Goal: Transaction & Acquisition: Purchase product/service

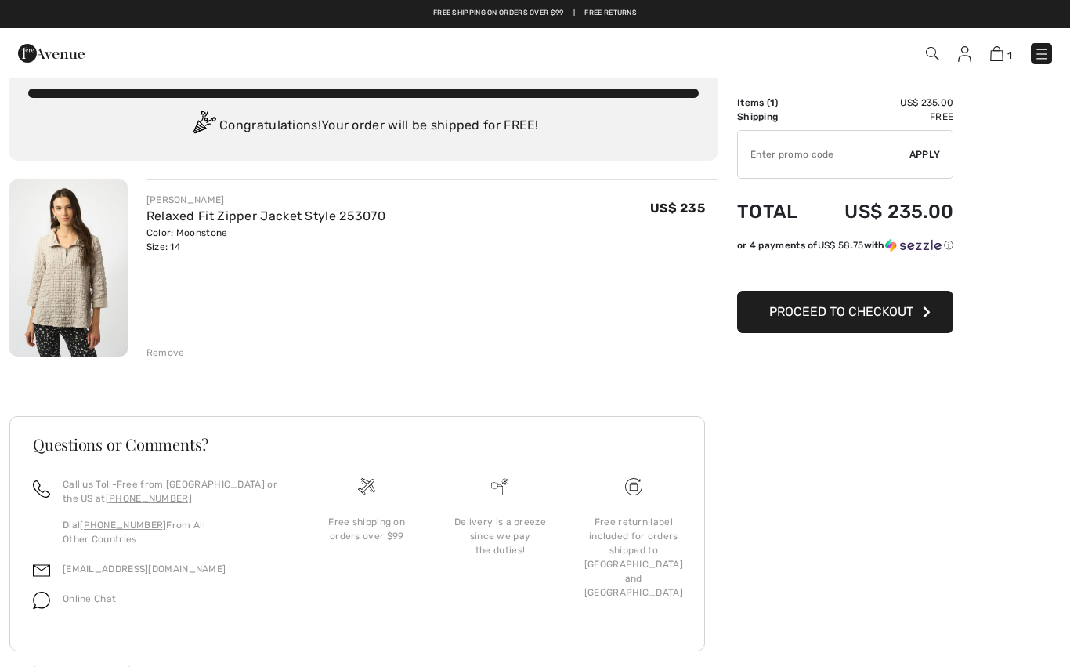
scroll to position [6, 0]
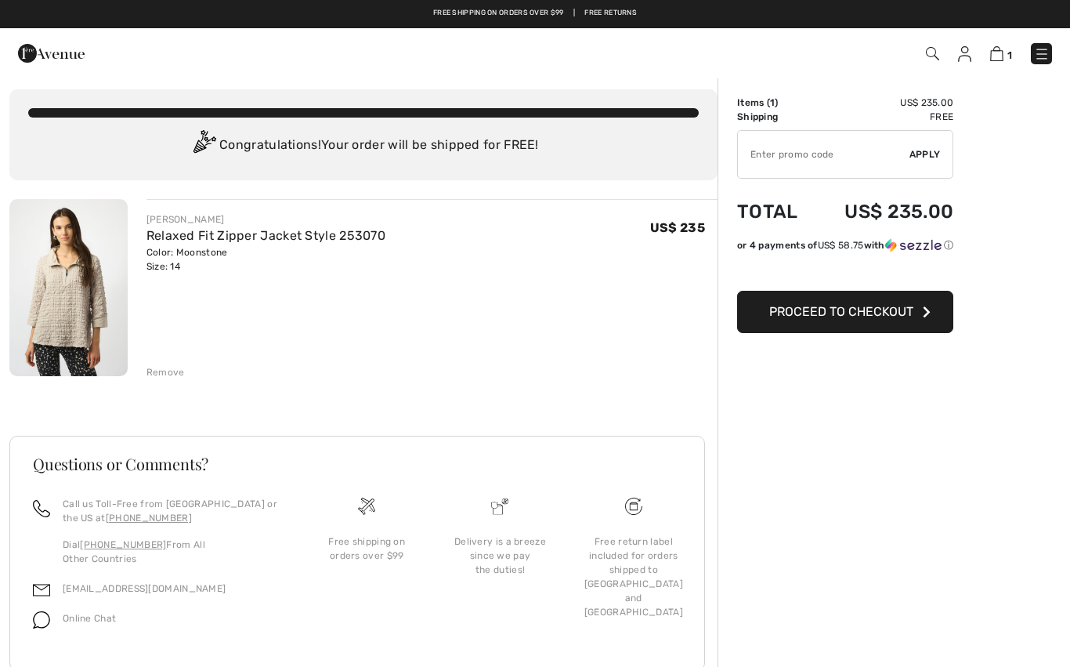
click at [221, 258] on div "Color: Moonstone Size: 14" at bounding box center [265, 259] width 239 height 28
click at [88, 313] on img at bounding box center [68, 287] width 118 height 177
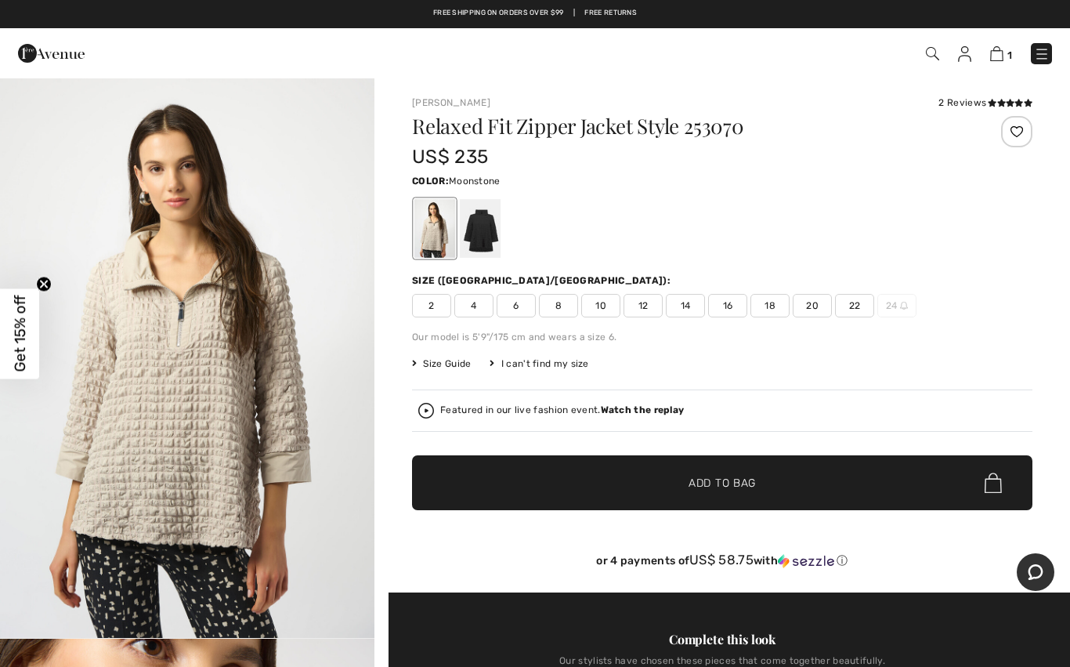
click at [494, 236] on div at bounding box center [480, 228] width 41 height 59
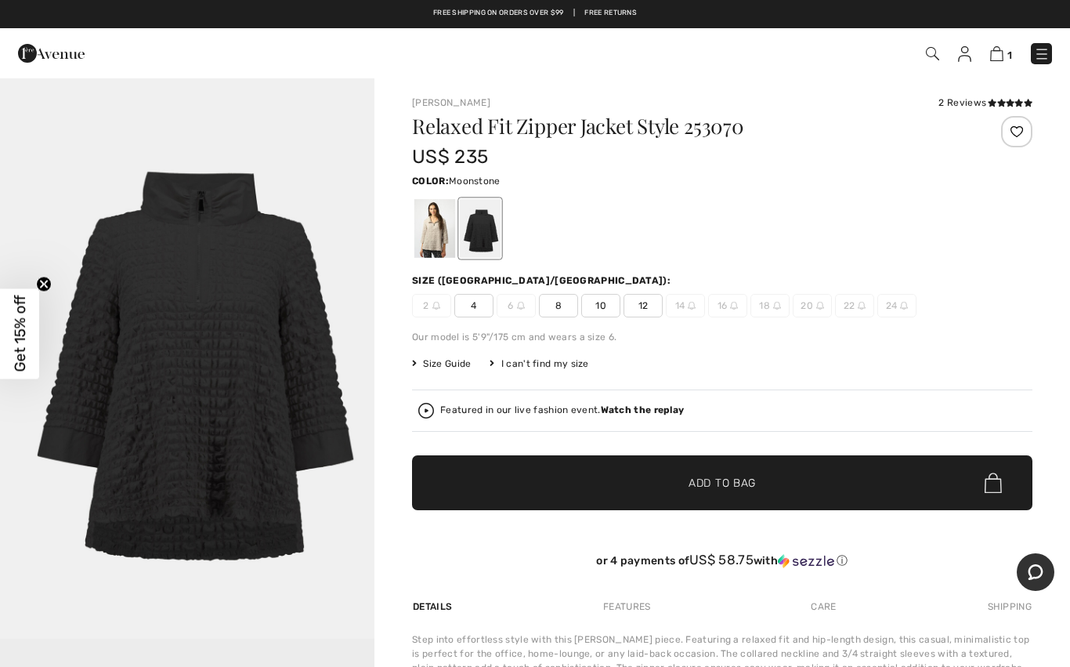
click at [439, 237] on div at bounding box center [434, 228] width 41 height 59
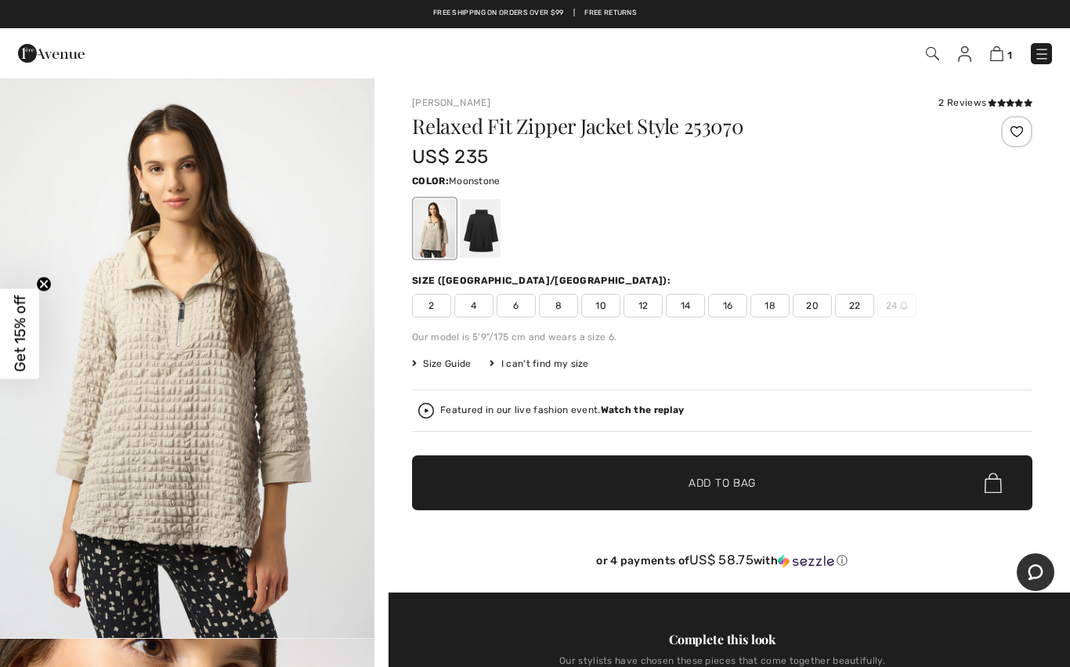
click at [700, 305] on span "14" at bounding box center [685, 305] width 39 height 23
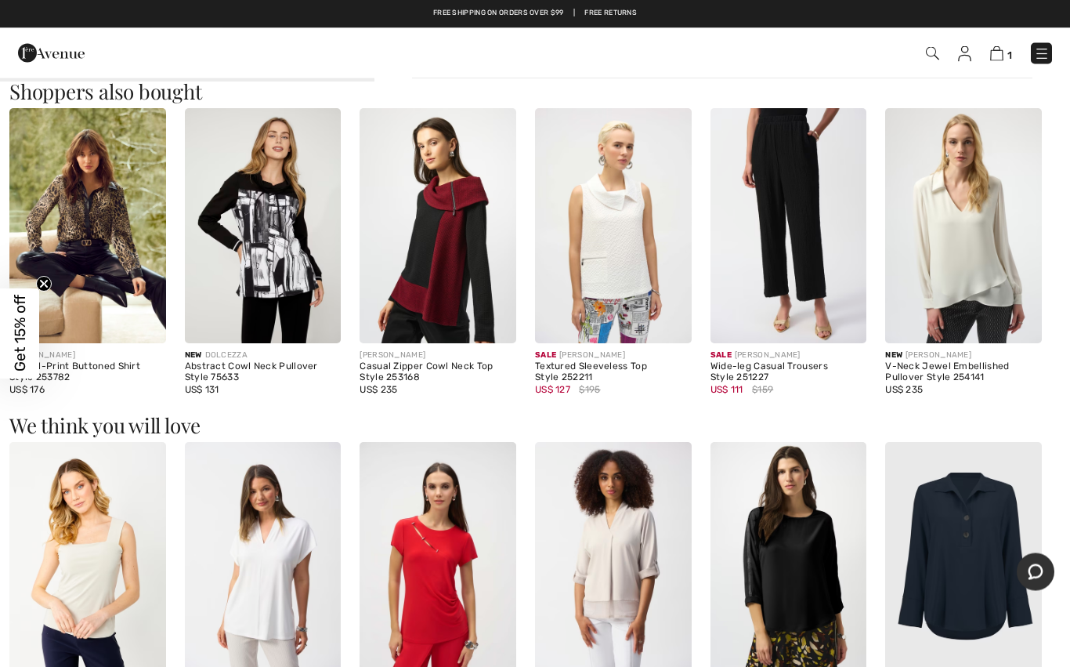
scroll to position [1491, 0]
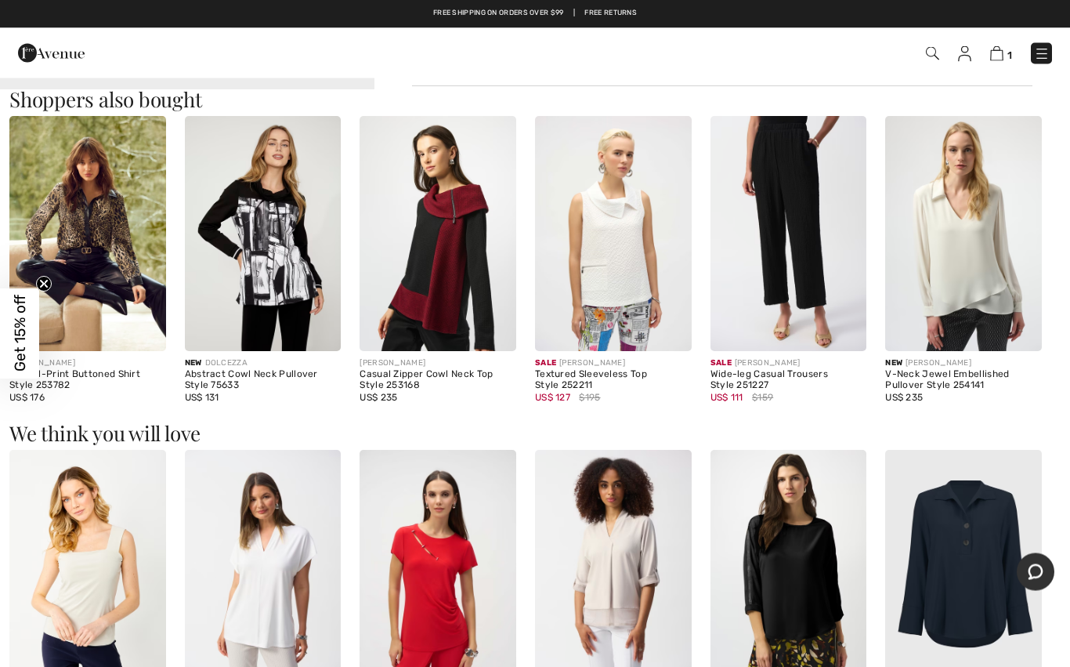
click at [464, 282] on img at bounding box center [438, 234] width 157 height 234
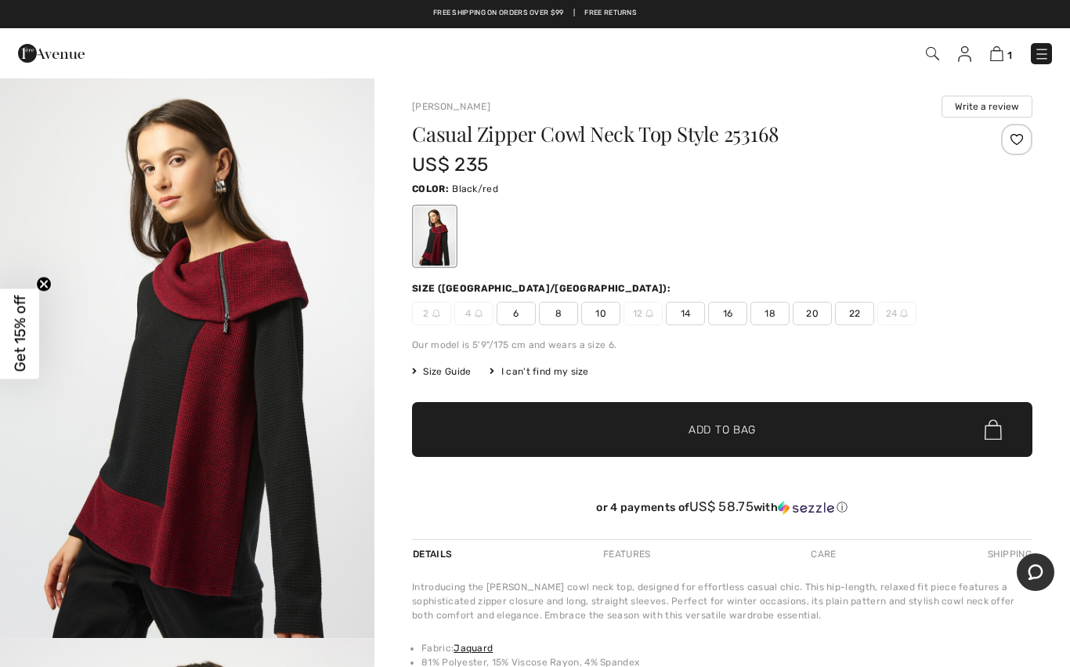
click at [282, 429] on img "1 / 4" at bounding box center [187, 357] width 374 height 561
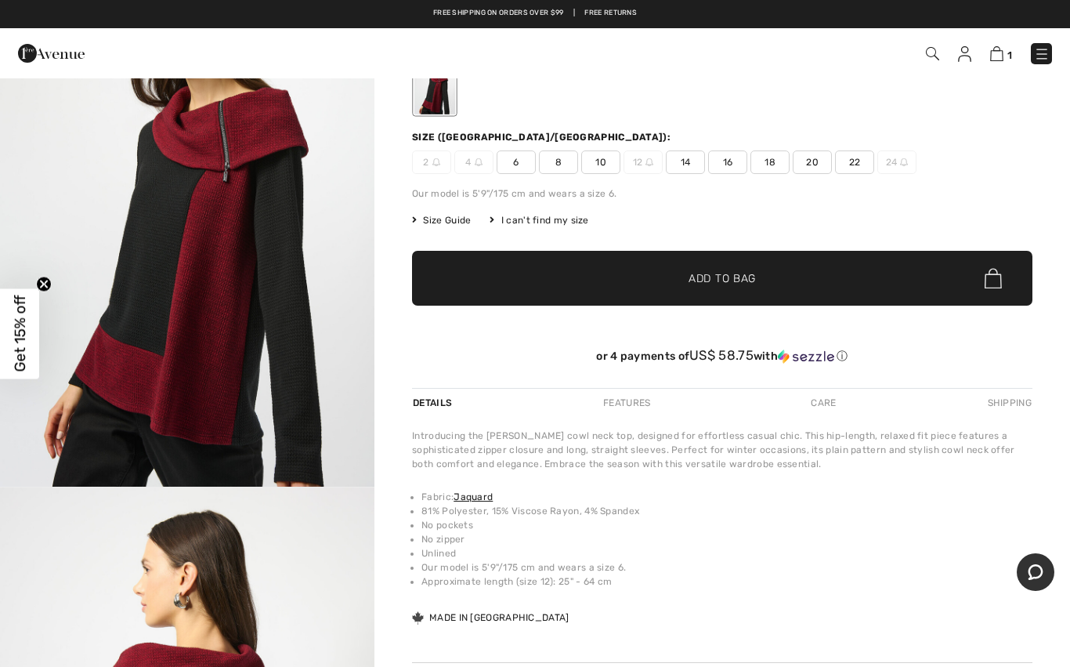
scroll to position [149, 0]
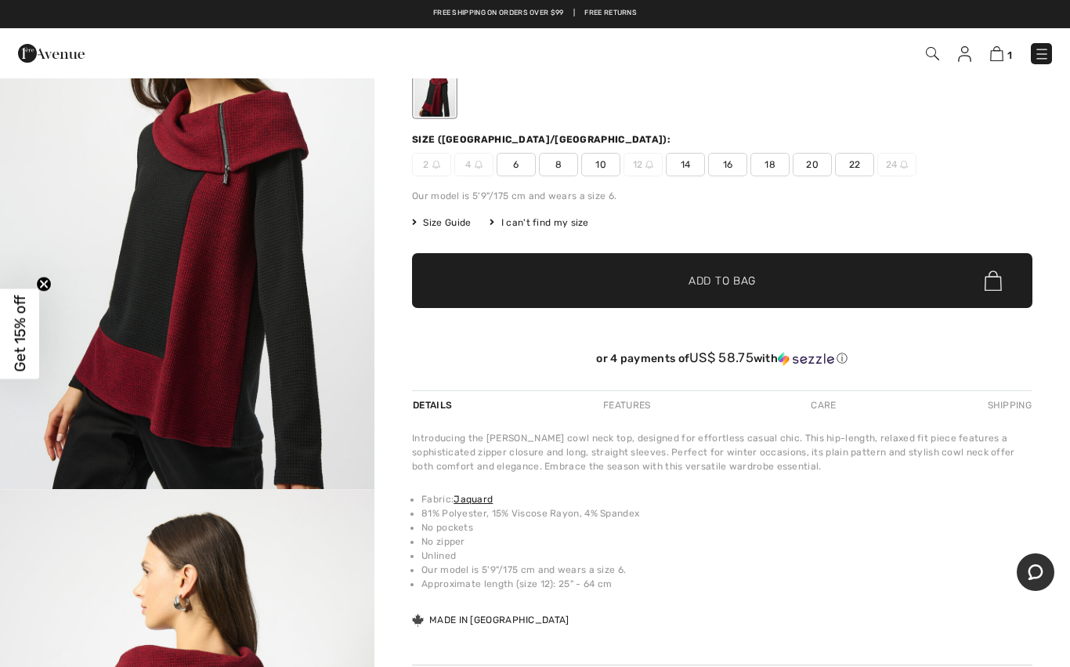
click at [696, 168] on span "14" at bounding box center [685, 164] width 39 height 23
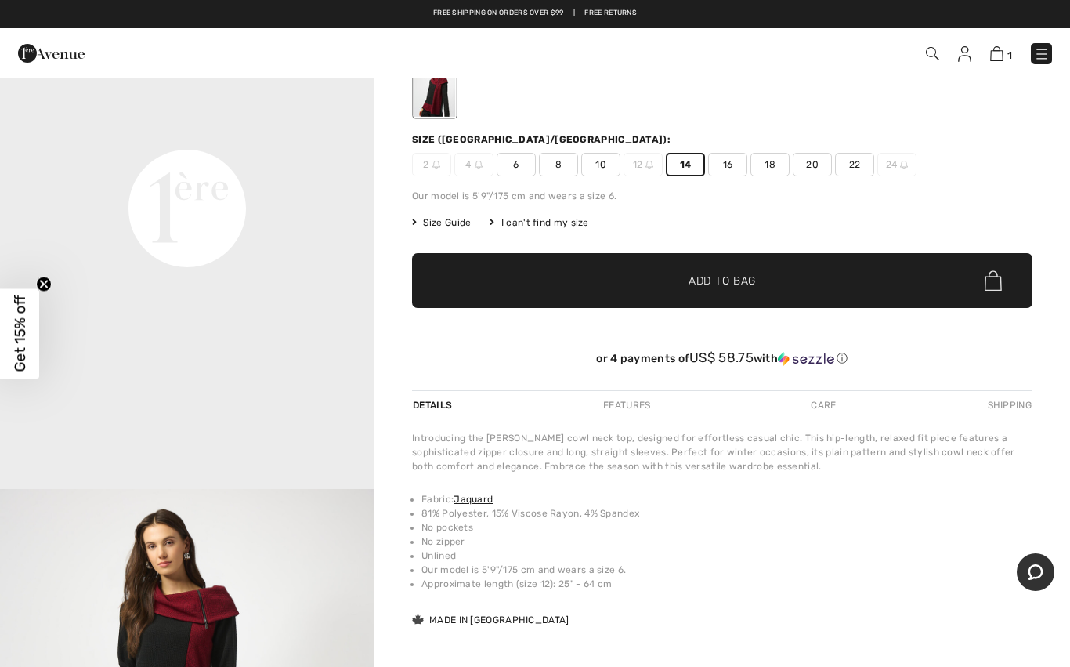
scroll to position [1125, 0]
click at [1003, 56] on img at bounding box center [996, 53] width 13 height 15
